Goal: Task Accomplishment & Management: Manage account settings

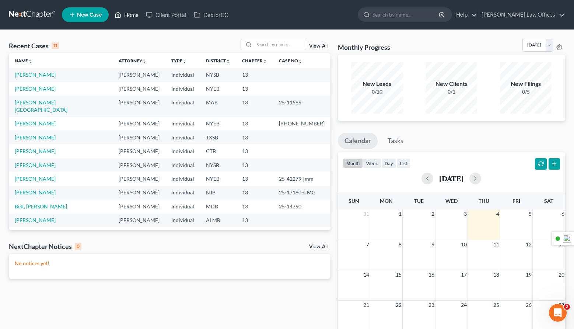
click at [131, 16] on link "Home" at bounding box center [126, 14] width 31 height 13
click at [515, 15] on link "[PERSON_NAME] Law Offices" at bounding box center [521, 14] width 87 height 13
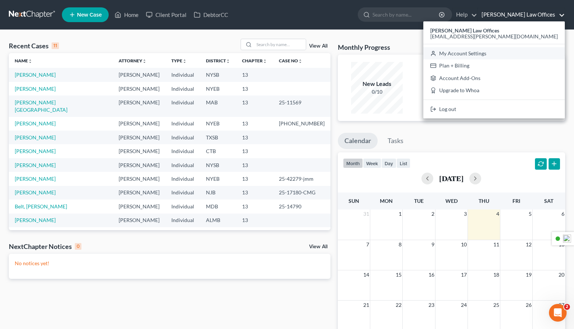
click at [502, 54] on link "My Account Settings" at bounding box center [493, 53] width 141 height 13
select select "24"
select select "35"
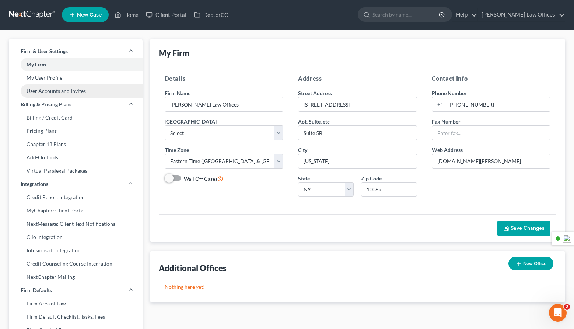
click at [61, 92] on link "User Accounts and Invites" at bounding box center [76, 90] width 134 height 13
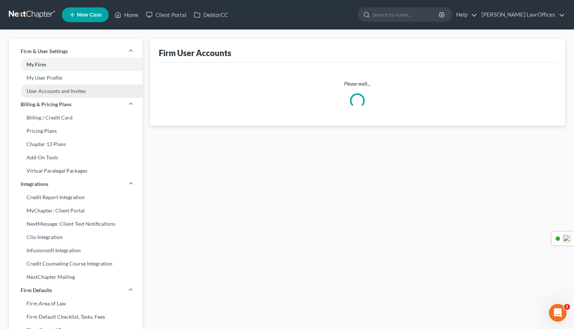
select select "0"
select select "2"
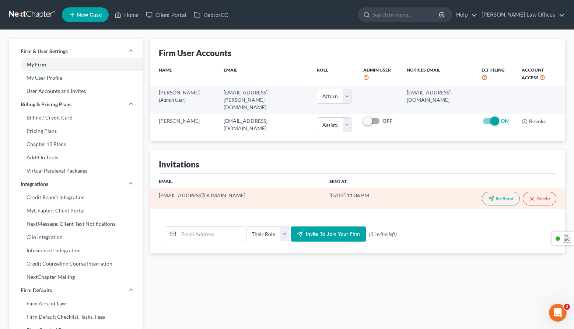
click at [538, 192] on button "Delete" at bounding box center [540, 199] width 34 height 14
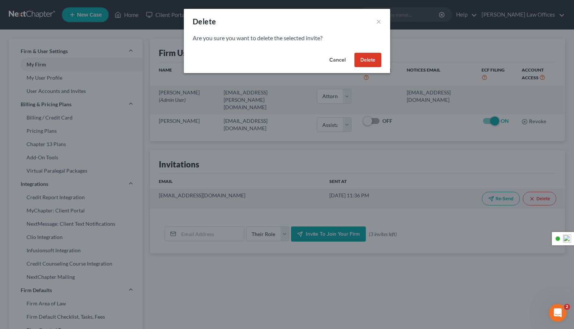
drag, startPoint x: 364, startPoint y: 59, endPoint x: 361, endPoint y: 65, distance: 6.6
click at [364, 59] on button "Delete" at bounding box center [367, 60] width 27 height 15
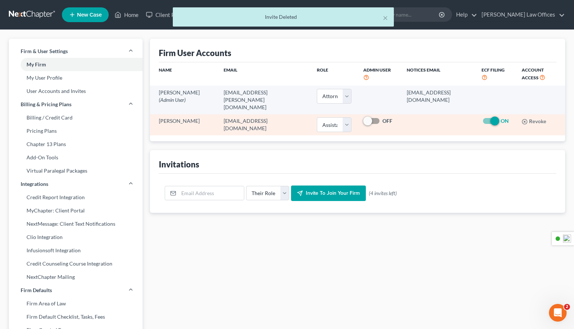
click at [363, 116] on span at bounding box center [372, 120] width 18 height 9
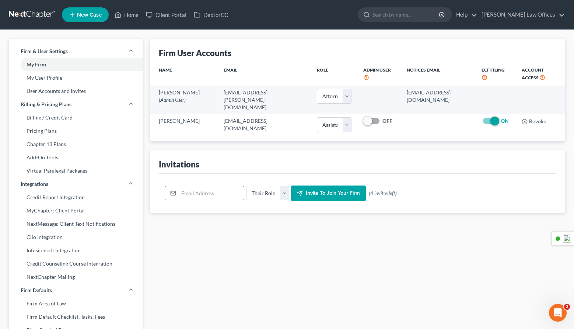
click at [199, 187] on input "email" at bounding box center [211, 193] width 65 height 14
type input "[EMAIL_ADDRESS][PERSON_NAME][DOMAIN_NAME]"
click at [219, 218] on div "Firm User Accounts Name Email Role Admin User Notices Email ECF Filing Account …" at bounding box center [357, 281] width 423 height 485
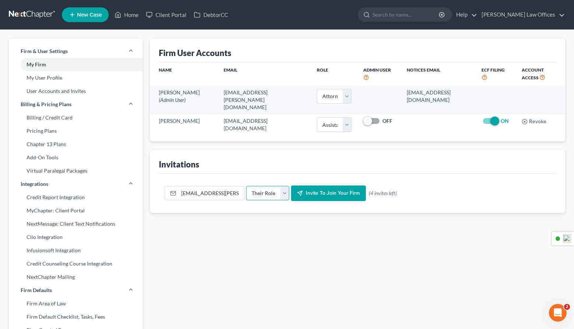
click at [264, 186] on select "Their Role Attorney Paralegal Assistant" at bounding box center [267, 193] width 43 height 15
select select "assistant"
click at [246, 186] on select "Their Role Attorney Paralegal Assistant" at bounding box center [267, 193] width 43 height 15
click at [323, 190] on span "Invite to join your firm" at bounding box center [333, 193] width 54 height 6
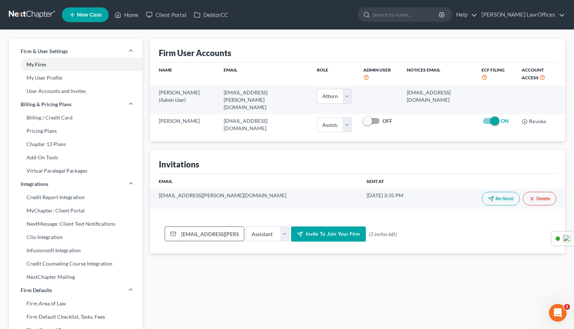
click at [185, 227] on input "[EMAIL_ADDRESS][PERSON_NAME][DOMAIN_NAME]" at bounding box center [211, 234] width 65 height 14
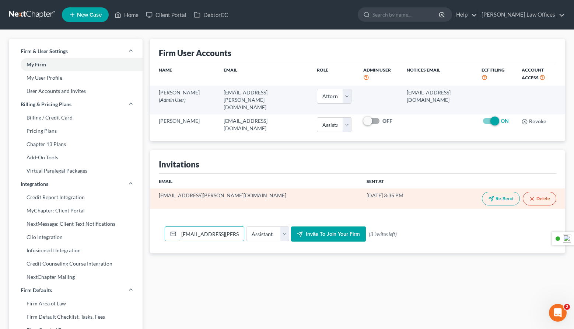
type input "[EMAIL_ADDRESS][PERSON_NAME][DOMAIN_NAME]"
select select "53"
select select "24"
select select "35"
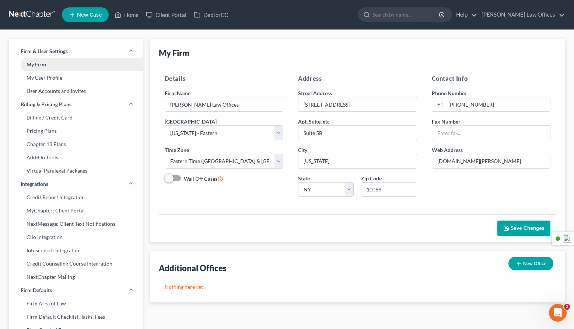
click at [54, 67] on link "My Firm" at bounding box center [76, 64] width 134 height 13
click at [46, 79] on link "My User Profile" at bounding box center [76, 77] width 134 height 13
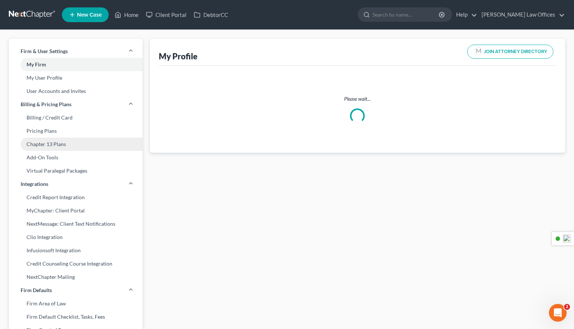
select select "22"
select select "39"
select select "attorney"
select select "0"
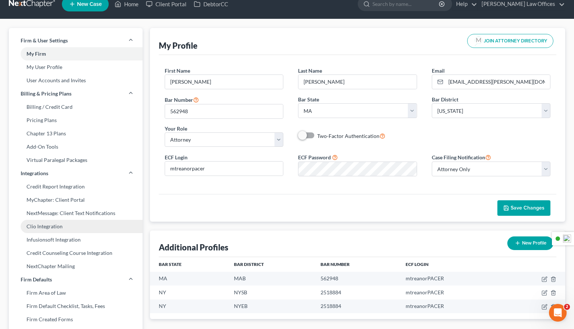
scroll to position [10, 0]
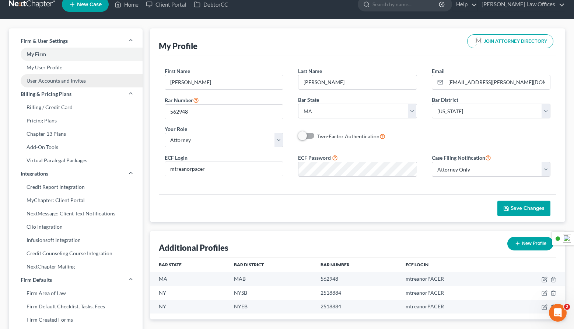
click at [49, 80] on link "User Accounts and Invites" at bounding box center [76, 80] width 134 height 13
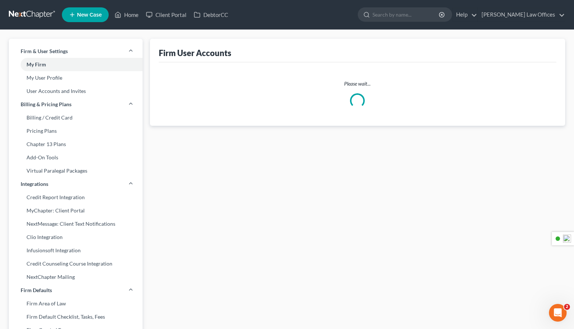
select select "0"
select select "2"
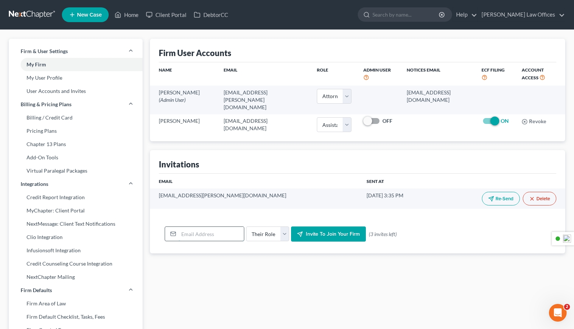
click at [204, 228] on input "email" at bounding box center [211, 234] width 65 height 14
type input "[EMAIL_ADDRESS][PERSON_NAME][DOMAIN_NAME]"
click at [323, 231] on span "Invite to join your firm" at bounding box center [333, 234] width 54 height 6
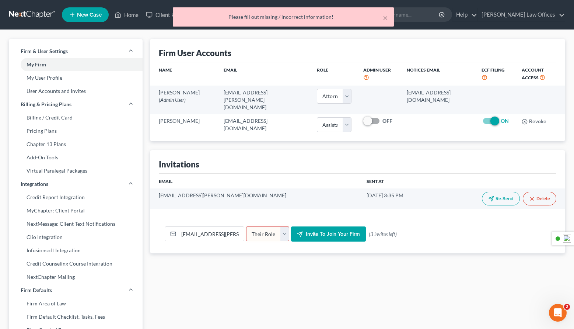
click at [282, 227] on select "Their Role Attorney Paralegal Assistant" at bounding box center [267, 233] width 43 height 15
select select "assistant"
click at [246, 226] on select "Their Role Attorney Paralegal Assistant" at bounding box center [267, 233] width 43 height 15
click at [322, 231] on span "Invite to join your firm" at bounding box center [333, 234] width 54 height 6
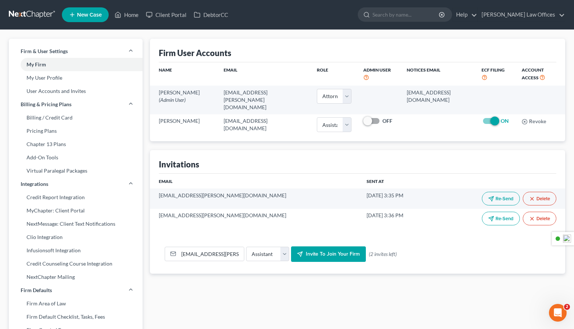
click at [322, 250] on span "Invite to join your firm" at bounding box center [333, 253] width 54 height 6
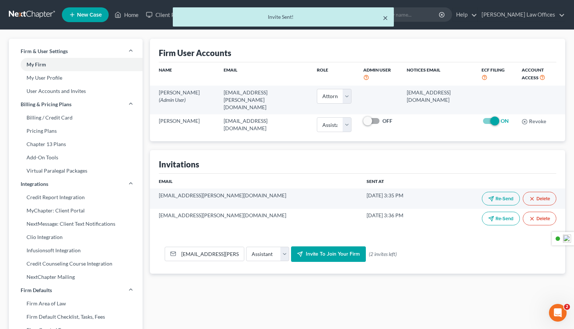
click at [387, 17] on button "×" at bounding box center [385, 17] width 5 height 9
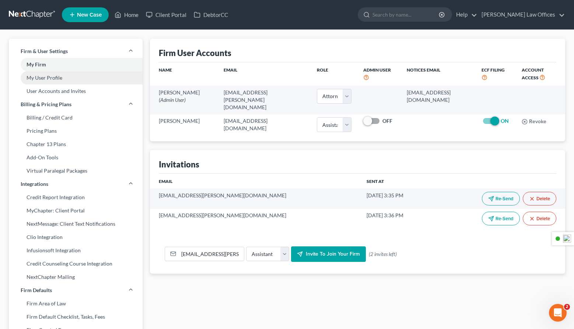
click at [55, 81] on link "My User Profile" at bounding box center [76, 77] width 134 height 13
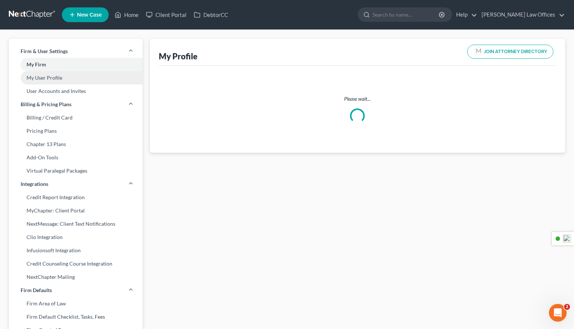
select select "22"
select select "39"
select select "attorney"
select select "0"
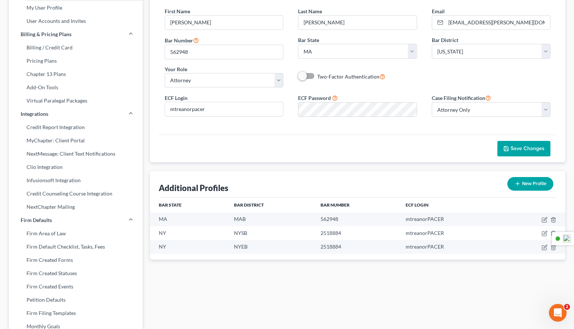
scroll to position [95, 0]
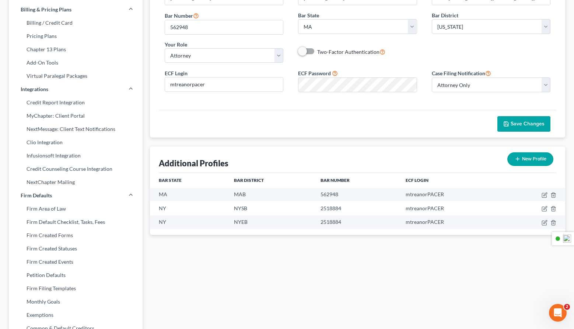
click at [526, 158] on button "New Profile" at bounding box center [530, 159] width 46 height 14
select select "53"
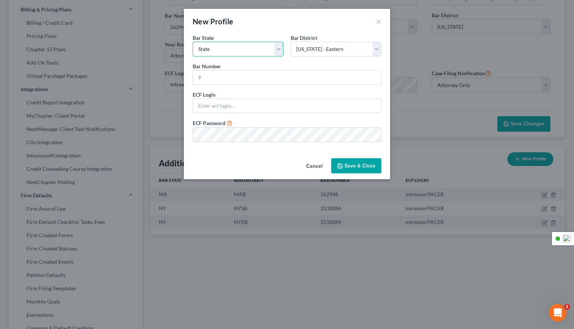
click at [219, 50] on select "State [US_STATE] AK AR AZ CA CO CT DE DC [GEOGRAPHIC_DATA] [GEOGRAPHIC_DATA] GU…" at bounding box center [238, 49] width 91 height 15
select select "35"
click at [193, 42] on select "State [US_STATE] AK AR AZ CA CO CT DE DC [GEOGRAPHIC_DATA] [GEOGRAPHIC_DATA] GU…" at bounding box center [238, 49] width 91 height 15
click at [315, 48] on select "Select [US_STATE] - [GEOGRAPHIC_DATA] [US_STATE] - [GEOGRAPHIC_DATA][US_STATE] …" at bounding box center [336, 49] width 91 height 15
select select "54"
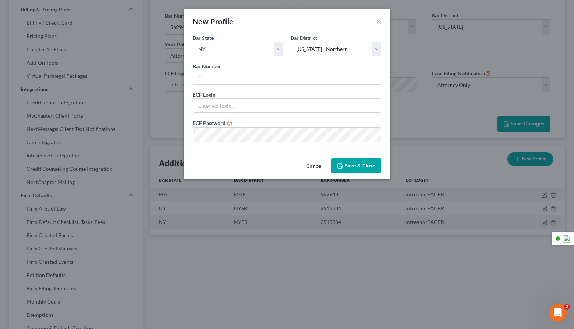
click at [291, 42] on select "Select [US_STATE] - [GEOGRAPHIC_DATA] [US_STATE] - [GEOGRAPHIC_DATA][US_STATE] …" at bounding box center [336, 49] width 91 height 15
click at [232, 80] on input "text" at bounding box center [287, 77] width 188 height 14
type input "2518884"
click at [230, 108] on input "text" at bounding box center [287, 106] width 188 height 14
click at [250, 108] on input "text" at bounding box center [287, 106] width 188 height 14
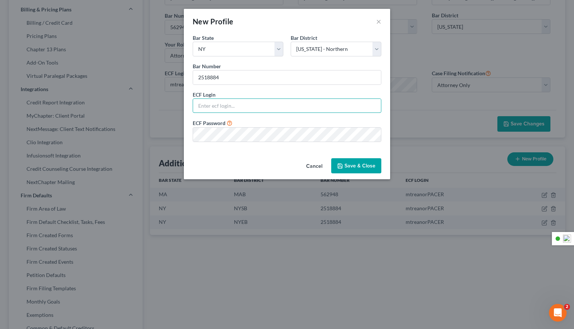
type input "mtreanorPACER"
click at [276, 106] on input "mtreanorPACER" at bounding box center [287, 106] width 188 height 14
click at [266, 106] on input "mtreanorPACER" at bounding box center [287, 106] width 188 height 14
click at [289, 241] on div "New Profile × Bar State * State [US_STATE] AK AR AZ CA CO CT DE DC [GEOGRAPHIC_…" at bounding box center [287, 164] width 574 height 329
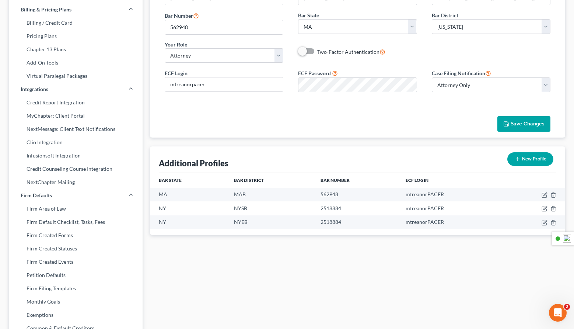
click at [524, 157] on button "New Profile" at bounding box center [530, 159] width 46 height 14
select select "53"
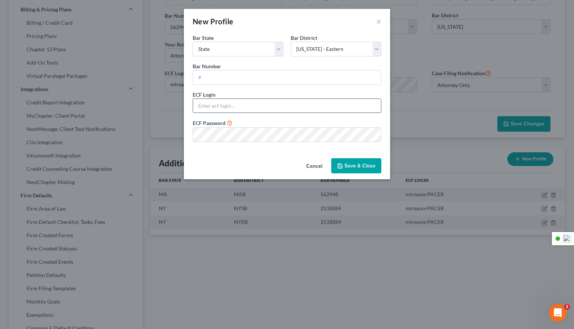
click at [233, 106] on input "text" at bounding box center [287, 106] width 188 height 14
type input "mtreanorPACER"
click at [244, 80] on input "text" at bounding box center [287, 77] width 188 height 14
type input "2518884"
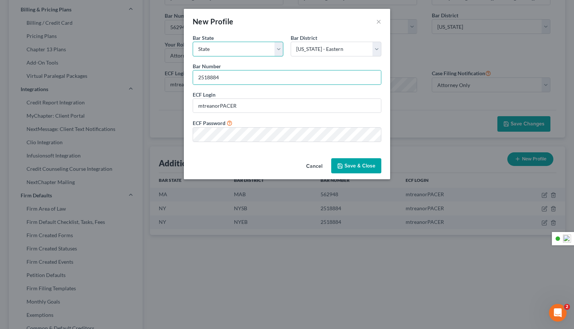
click at [231, 50] on select "State [US_STATE] AK AR AZ CA CO CT DE DC [GEOGRAPHIC_DATA] [GEOGRAPHIC_DATA] GU…" at bounding box center [238, 49] width 91 height 15
select select "35"
click at [193, 42] on select "State [US_STATE] AK AR AZ CA CO CT DE DC [GEOGRAPHIC_DATA] [GEOGRAPHIC_DATA] GU…" at bounding box center [238, 49] width 91 height 15
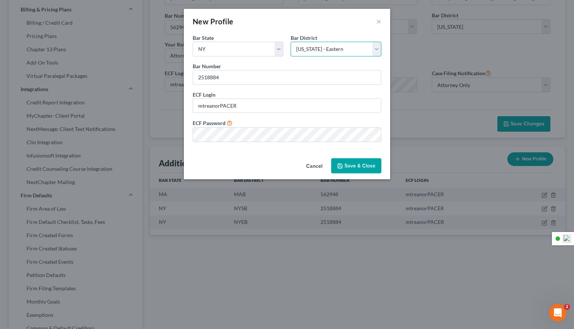
click at [316, 50] on select "Select [US_STATE] - [GEOGRAPHIC_DATA] [US_STATE] - [GEOGRAPHIC_DATA][US_STATE] …" at bounding box center [336, 49] width 91 height 15
select select "54"
click at [291, 42] on select "Select [US_STATE] - [GEOGRAPHIC_DATA] [US_STATE] - [GEOGRAPHIC_DATA][US_STATE] …" at bounding box center [336, 49] width 91 height 15
click at [365, 167] on button "Save & Close" at bounding box center [356, 165] width 50 height 15
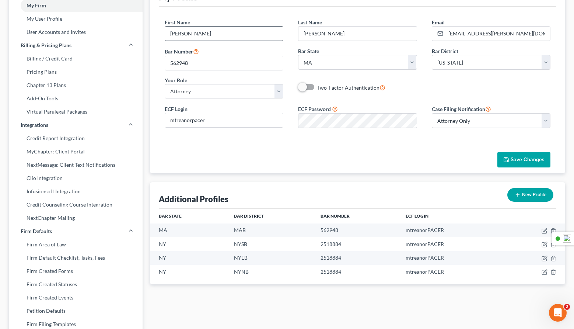
scroll to position [0, 0]
